Goal: Find specific page/section: Find specific page/section

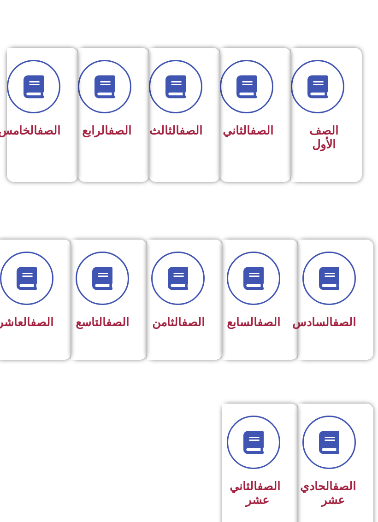
scroll to position [212, 0]
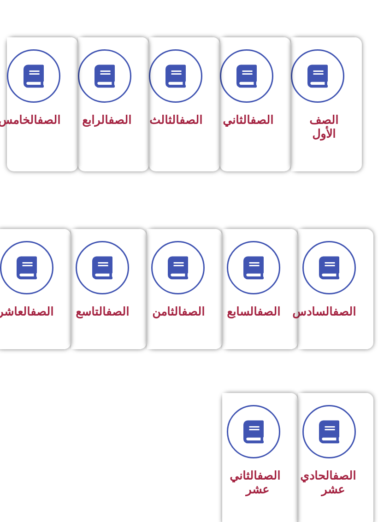
click at [42, 304] on div "الصف العاشر" at bounding box center [30, 312] width 46 height 22
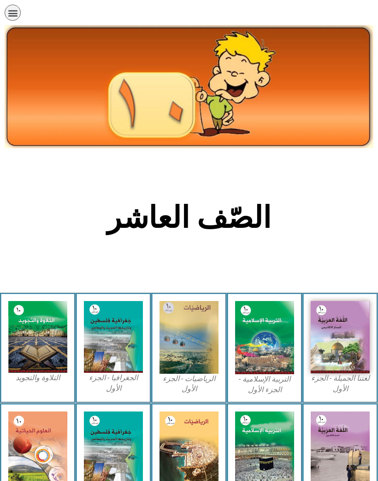
click at [336, 342] on img at bounding box center [339, 337] width 59 height 72
click at [348, 334] on img at bounding box center [339, 337] width 59 height 72
click at [345, 343] on img at bounding box center [339, 337] width 59 height 72
click at [352, 339] on img at bounding box center [339, 337] width 59 height 72
click at [343, 336] on img at bounding box center [339, 337] width 59 height 72
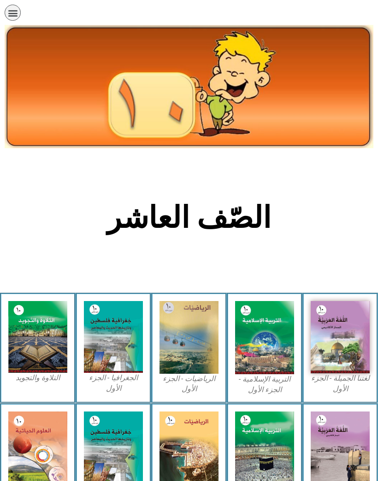
click at [341, 337] on img at bounding box center [339, 337] width 59 height 72
click at [344, 334] on img at bounding box center [339, 337] width 59 height 72
click at [343, 329] on img at bounding box center [339, 337] width 59 height 72
click at [346, 326] on img at bounding box center [339, 337] width 59 height 72
click at [345, 331] on img at bounding box center [339, 337] width 59 height 72
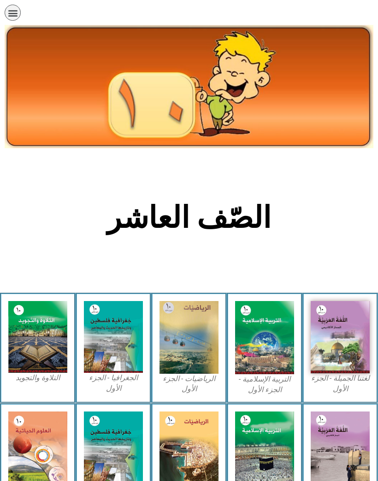
click at [338, 335] on img at bounding box center [339, 337] width 59 height 72
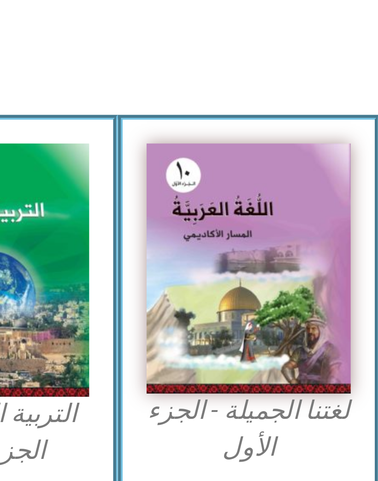
click at [310, 301] on img at bounding box center [339, 337] width 59 height 72
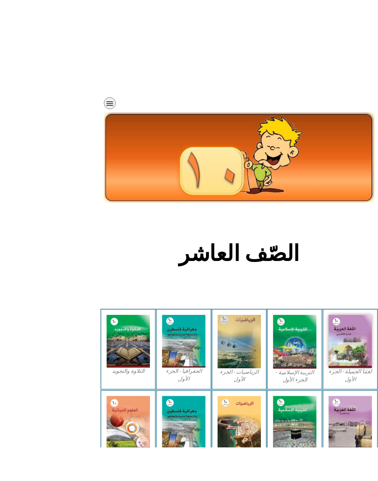
scroll to position [56, 0]
